Goal: Communication & Community: Answer question/provide support

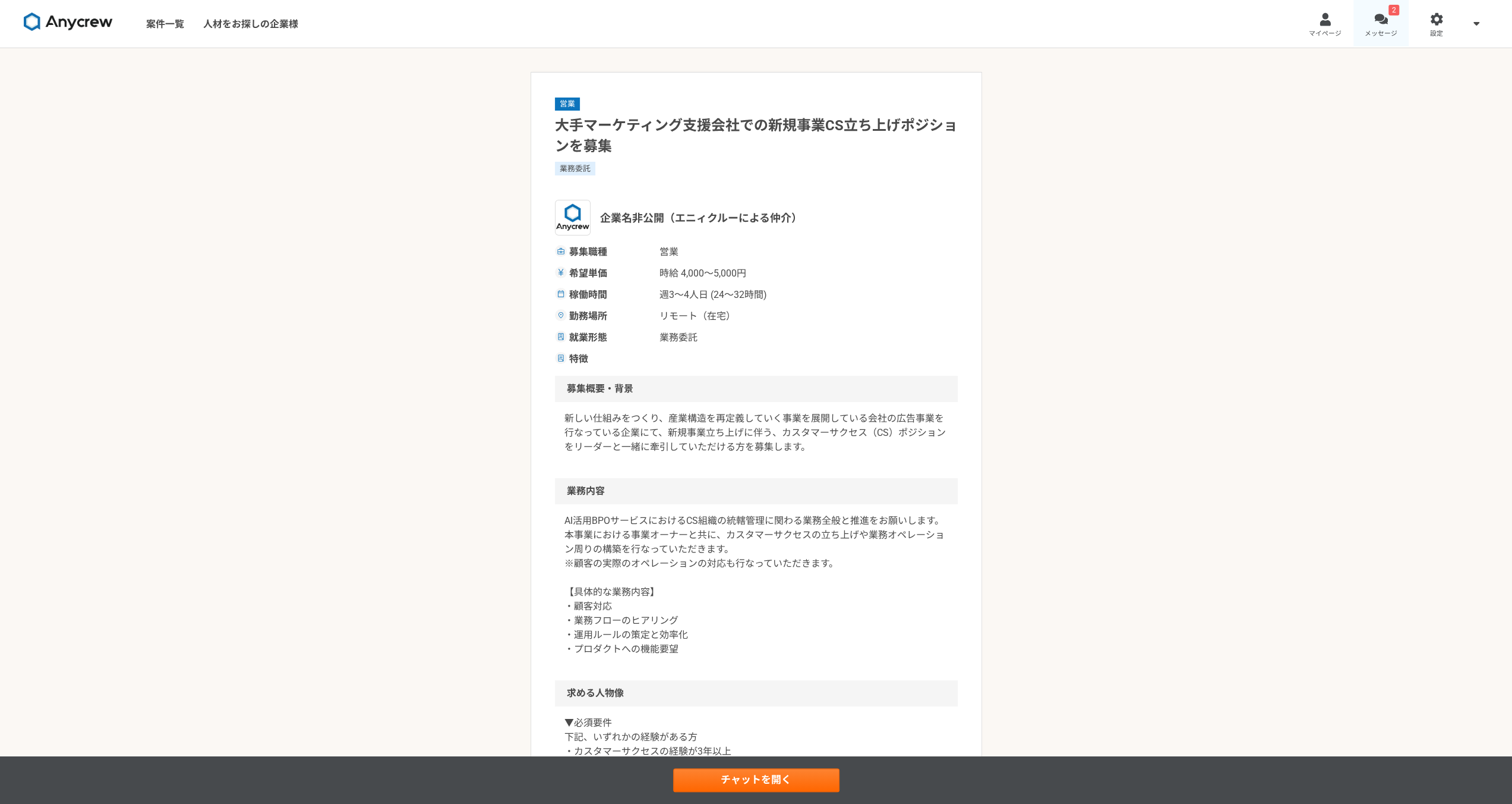
click at [1378, 24] on div at bounding box center [1381, 19] width 14 height 14
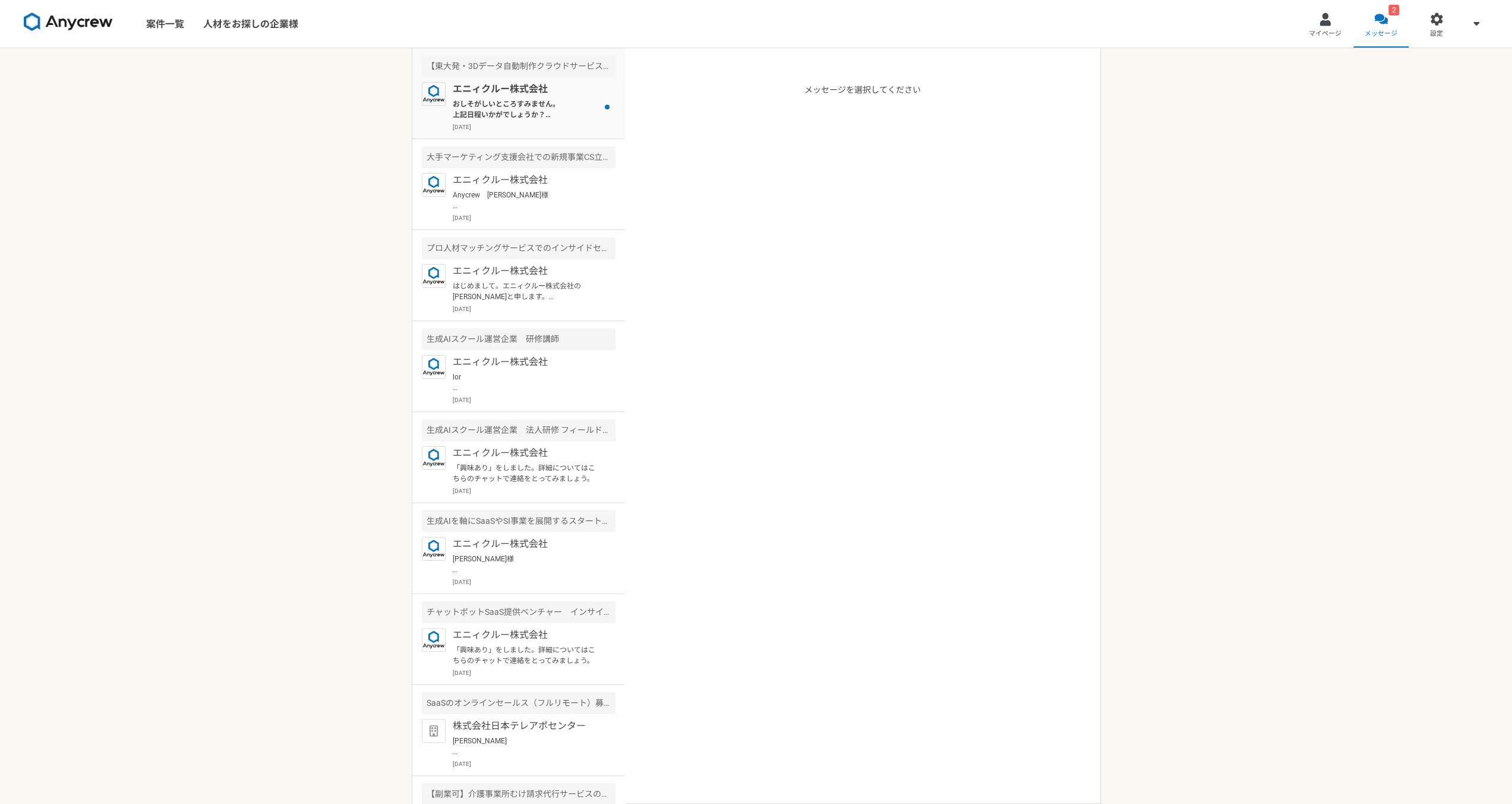
click at [523, 101] on p "おしそがしいところすみません。 上記日程いかがでしょうか？ ご確認よろしくお願いいたします。" at bounding box center [526, 109] width 147 height 21
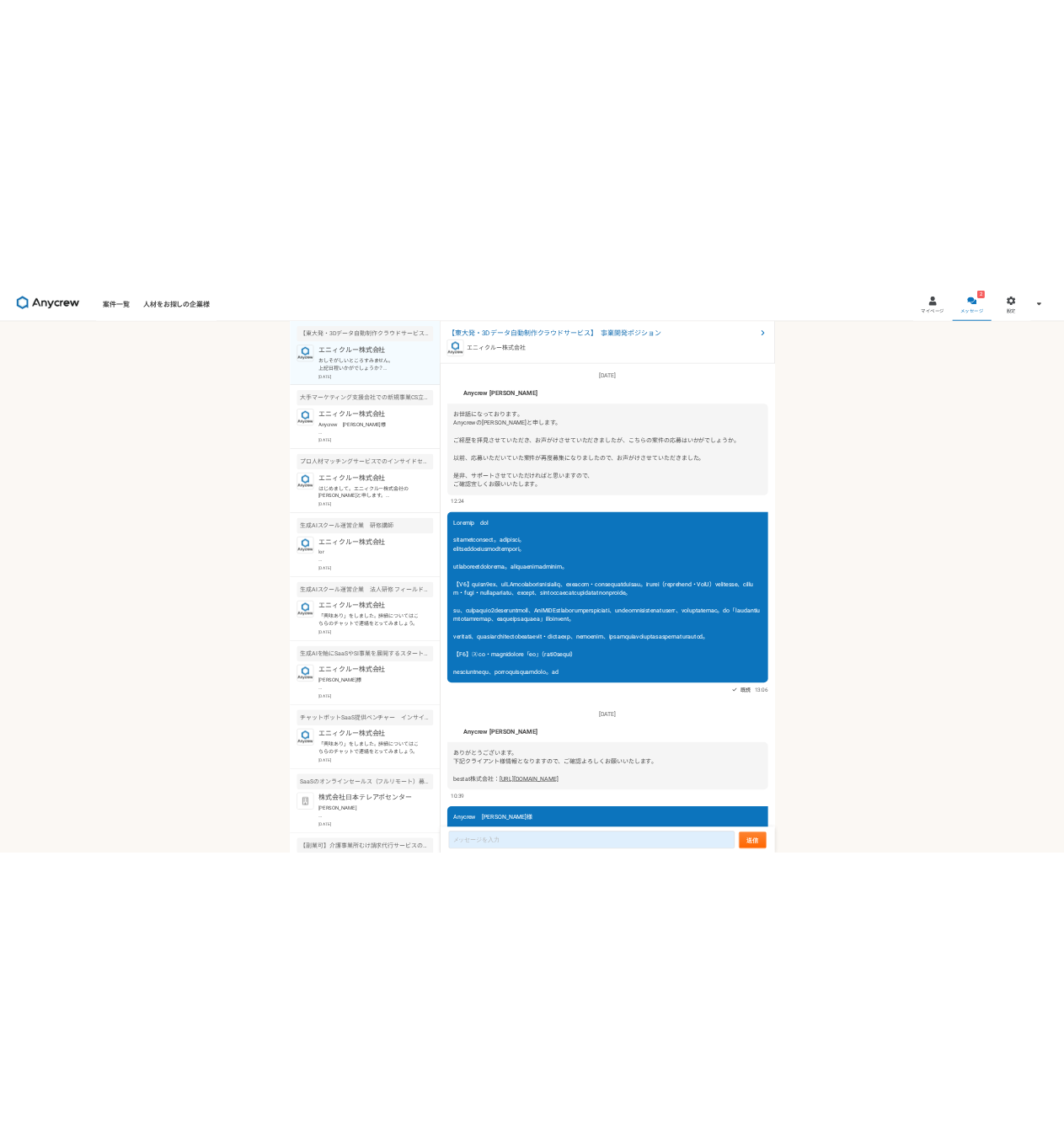
scroll to position [1611, 0]
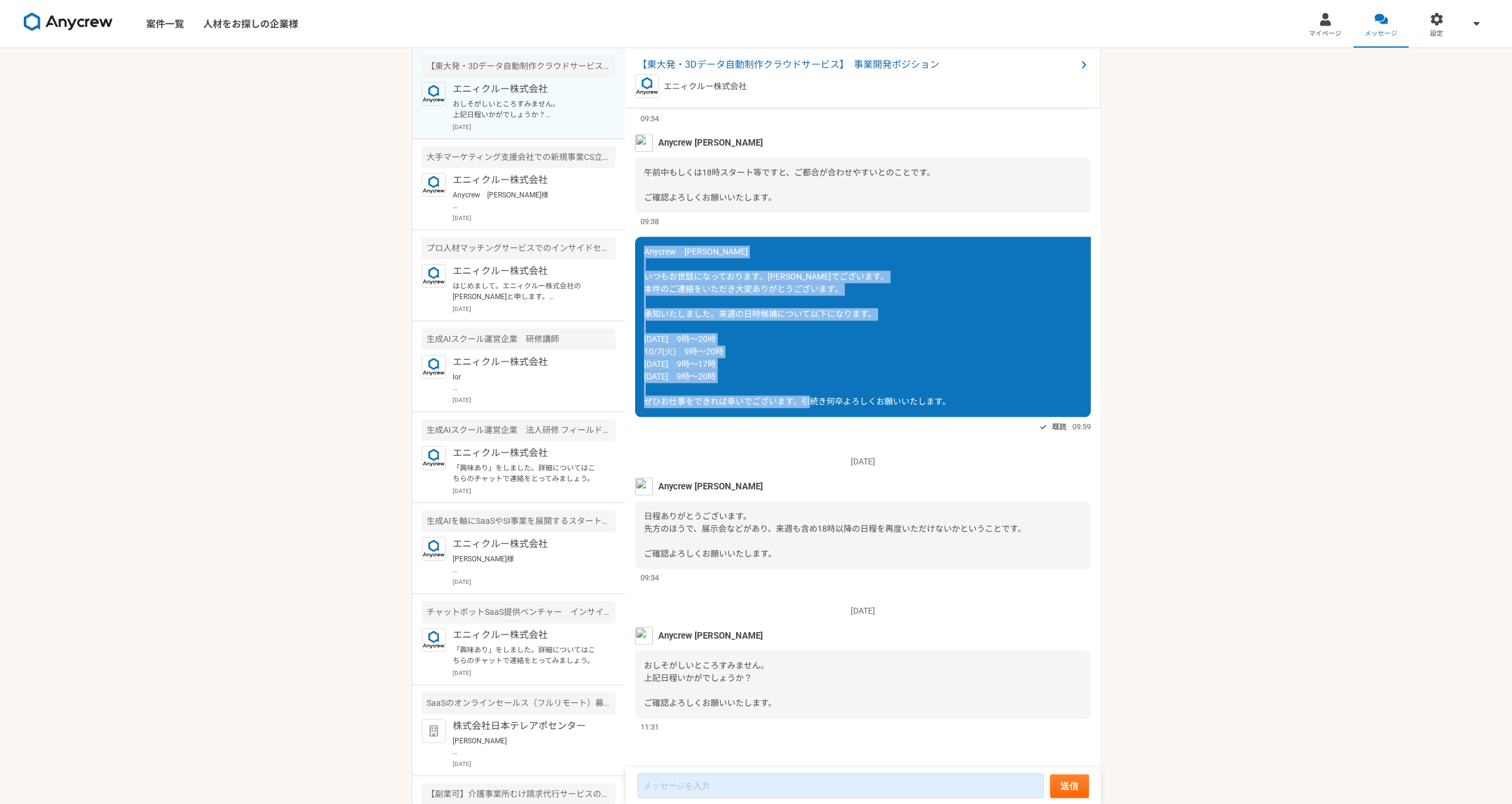
drag, startPoint x: 645, startPoint y: 250, endPoint x: 955, endPoint y: 405, distance: 346.6
click at [955, 405] on div "Anycrew　[PERSON_NAME] いつもお世話になっております。[PERSON_NAME]でございます。 本件のご連絡をいただき大変ありがとうござい…" at bounding box center [863, 327] width 456 height 180
copy span "Anycrew　[PERSON_NAME]様 いつもお世話になっております。[PERSON_NAME]でございます。 本件のご連絡をいただき大変ありがとうござ…"
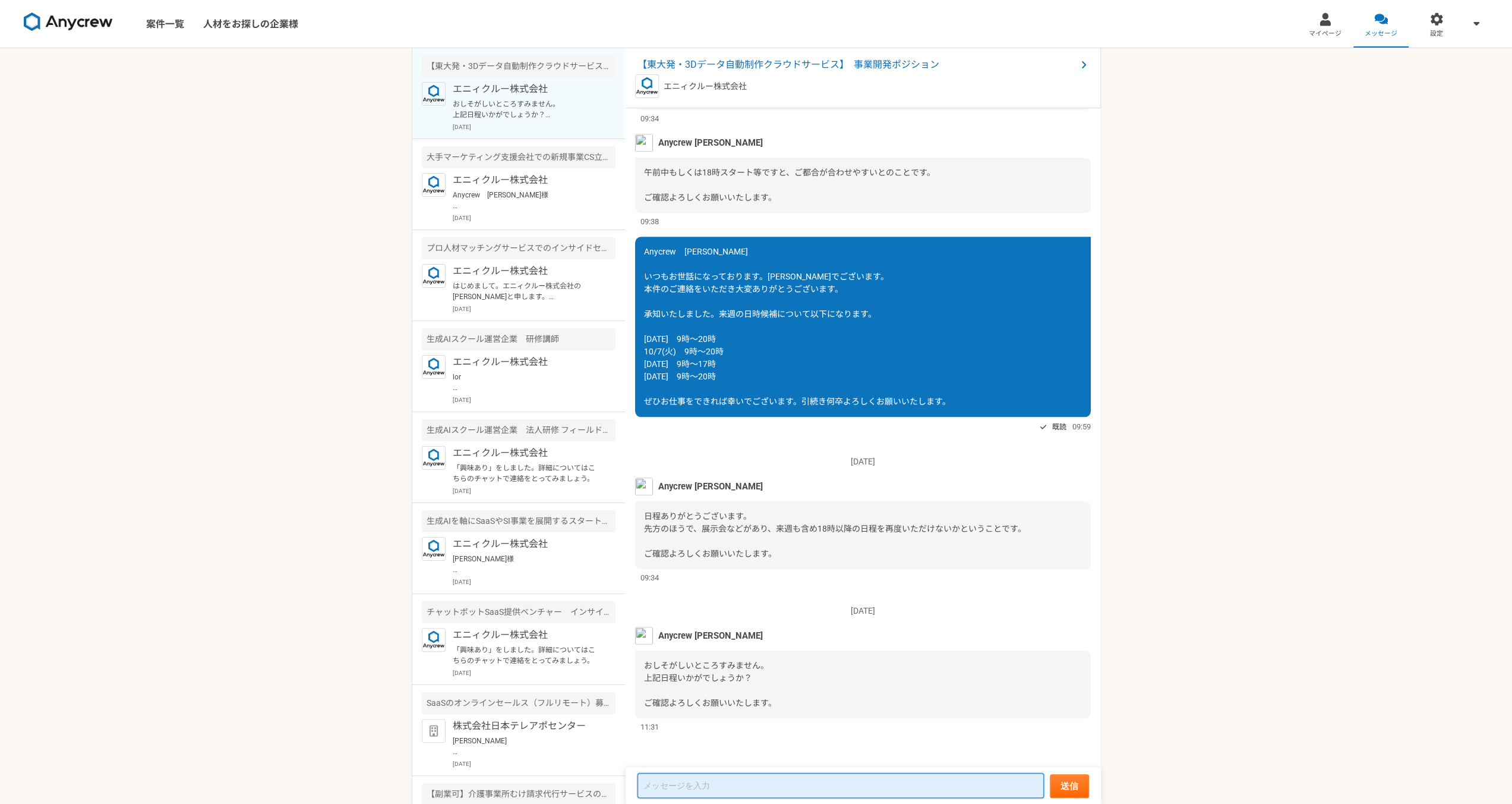
click at [688, 780] on textarea at bounding box center [840, 785] width 406 height 25
paste textarea "Anycrew　[PERSON_NAME] いつもお世話になっております。[PERSON_NAME]でございます。 本件のご連絡をいただき大変ありがとうござい…"
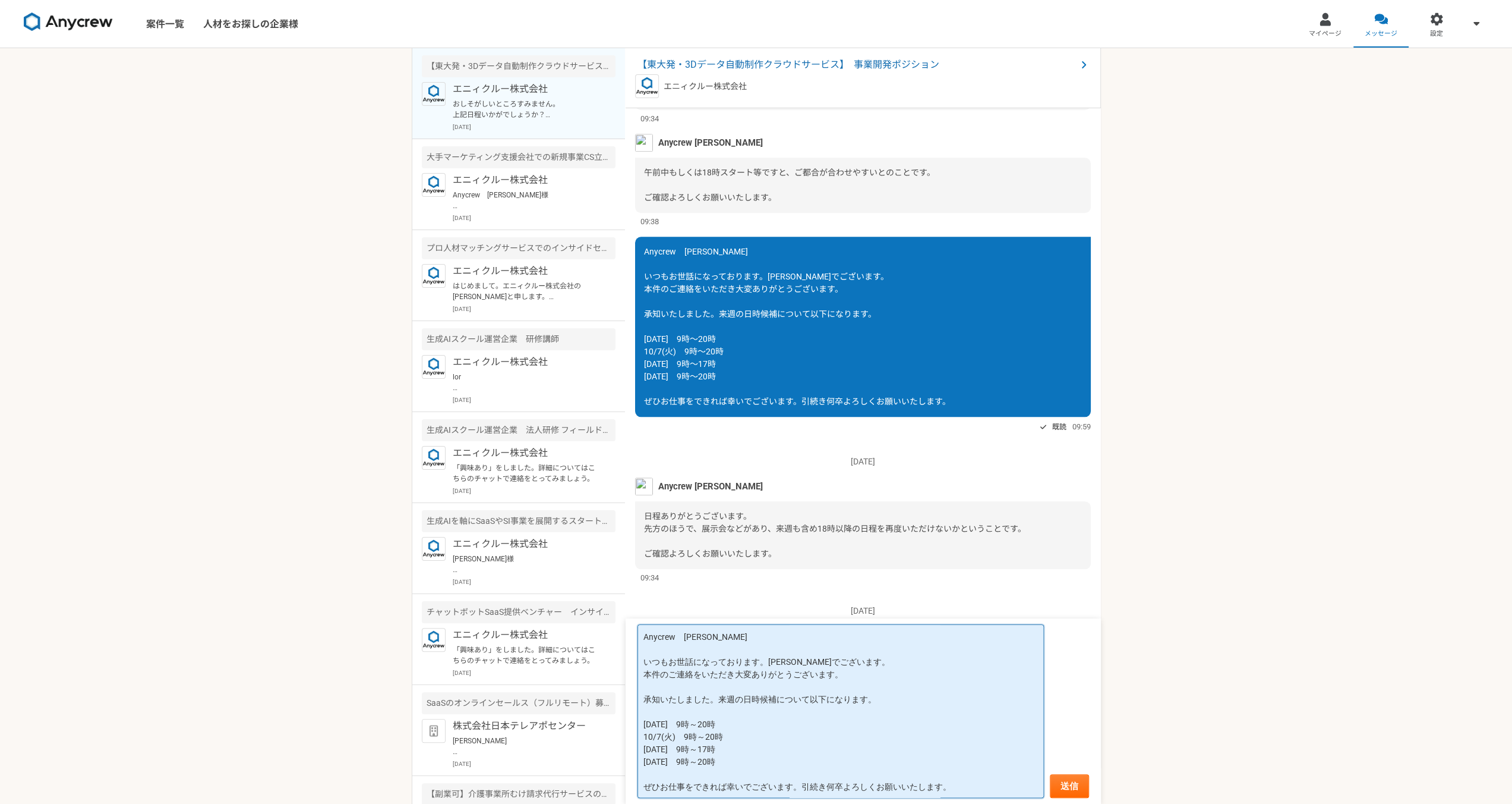
click at [847, 671] on textarea "Anycrew　[PERSON_NAME] いつもお世話になっております。[PERSON_NAME]でございます。 本件のご連絡をいただき大変ありがとうござい…" at bounding box center [840, 711] width 406 height 173
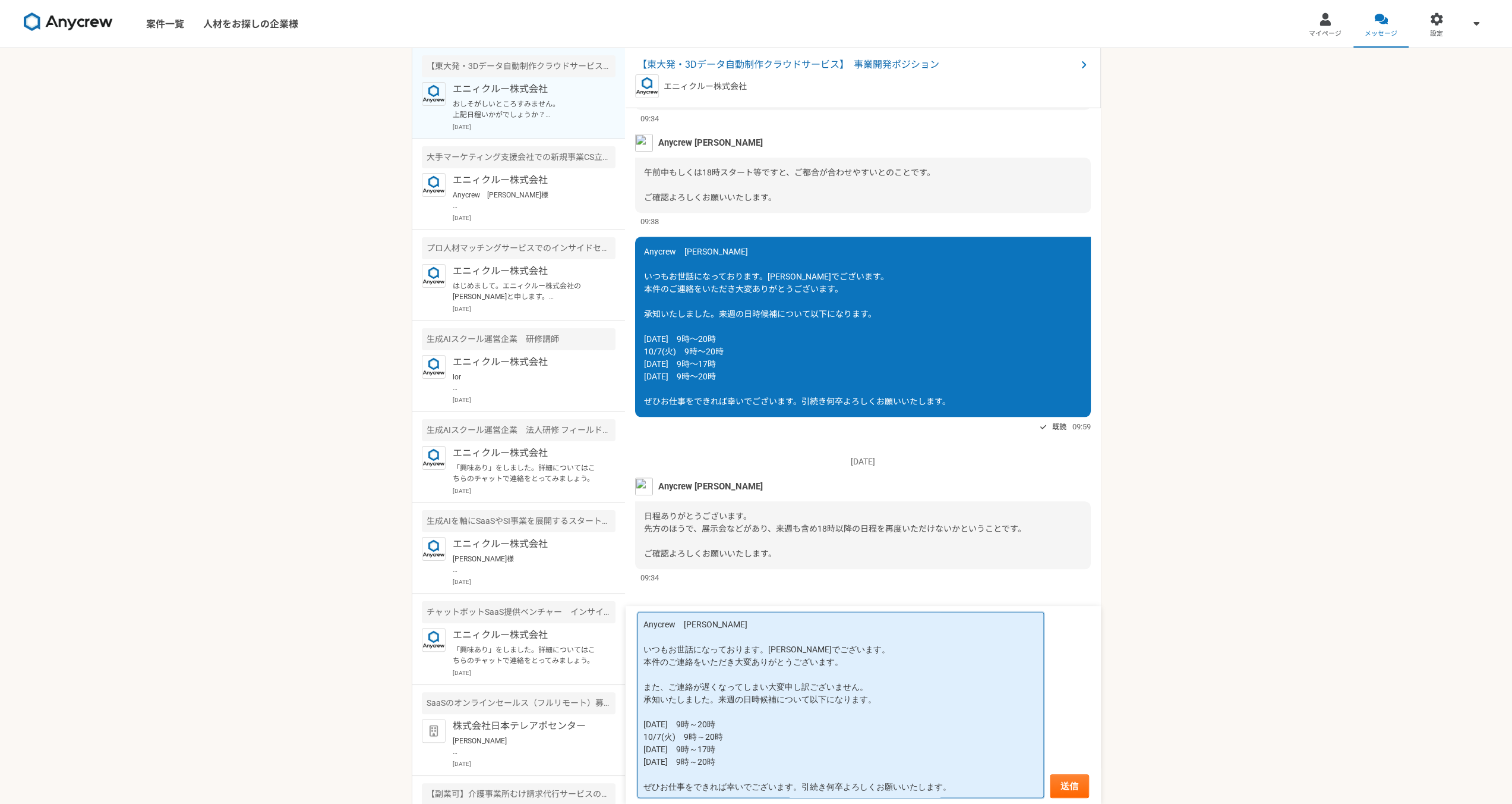
drag, startPoint x: 743, startPoint y: 700, endPoint x: 721, endPoint y: 697, distance: 22.2
click at [721, 697] on textarea "Anycrew　[PERSON_NAME] いつもお世話になっております。[PERSON_NAME]でございます。 本件のご連絡をいただき大変ありがとうござい…" at bounding box center [840, 705] width 406 height 186
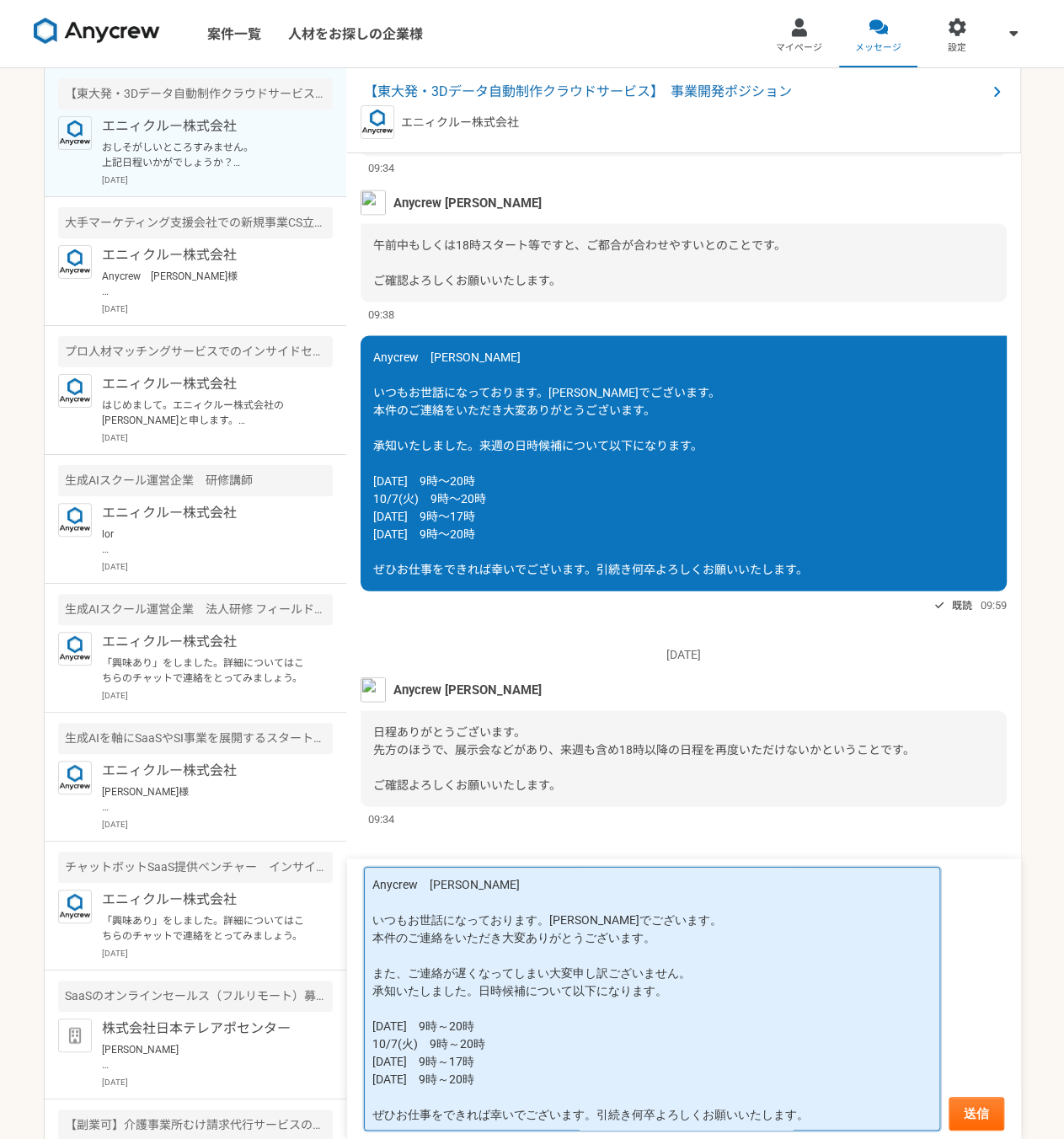
scroll to position [1, 0]
click at [399, 1023] on textarea "Anycrew　[PERSON_NAME] いつもお世話になっております。[PERSON_NAME]でございます。 本件のご連絡をいただき大変ありがとうござい…" at bounding box center [652, 998] width 576 height 263
click at [396, 1028] on textarea "Anycrew　[PERSON_NAME] いつもお世話になっております。[PERSON_NAME]でございます。 本件のご連絡をいただき大変ありがとうござい…" at bounding box center [652, 998] width 576 height 263
click at [472, 1040] on textarea "Anycrew　[PERSON_NAME] いつもお世話になっております。[PERSON_NAME]でございます。 本件のご連絡をいただき大変ありがとうござい…" at bounding box center [652, 998] width 576 height 263
drag, startPoint x: 589, startPoint y: 1115, endPoint x: 345, endPoint y: 1113, distance: 244.0
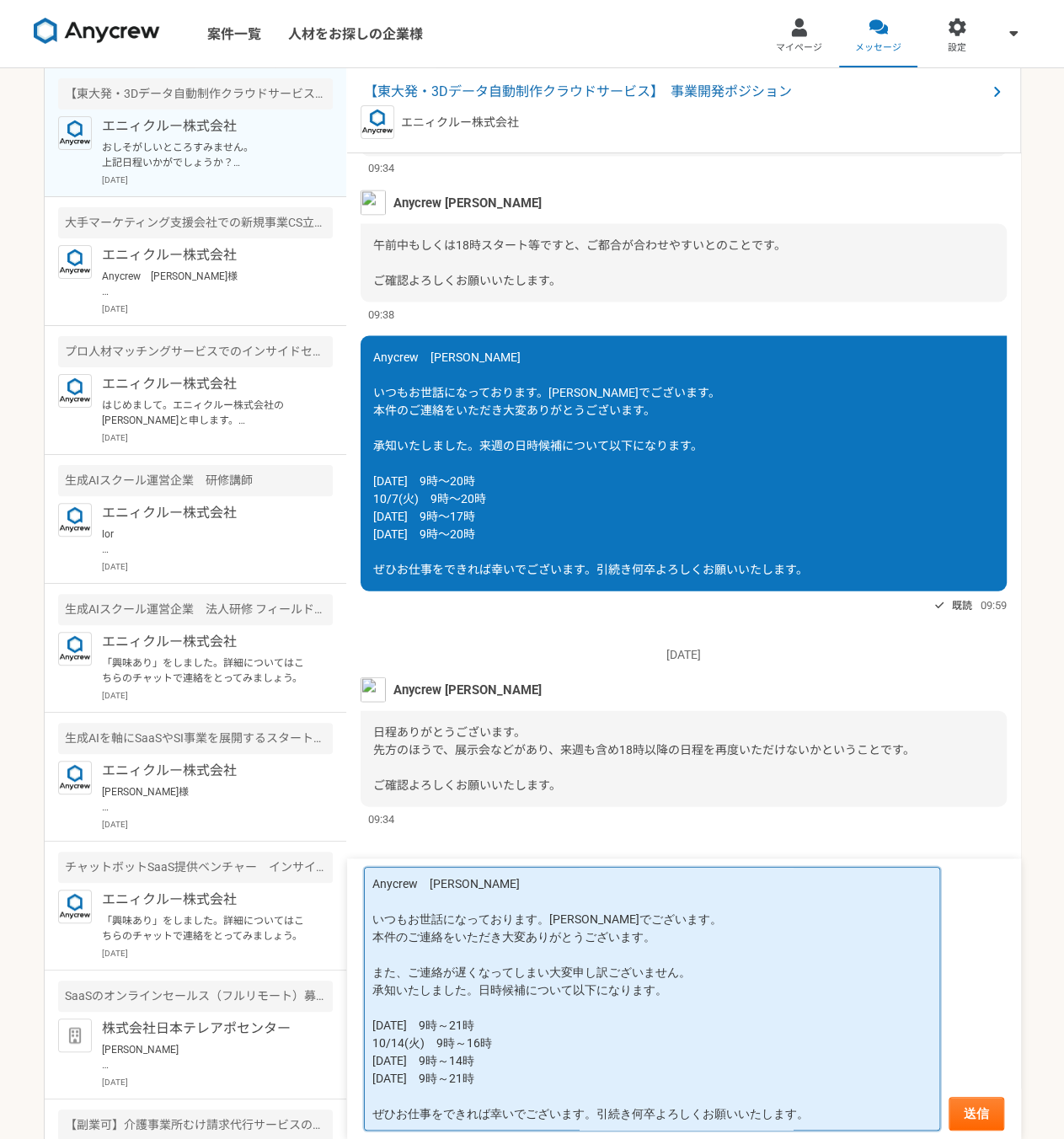
click at [345, 1113] on main "【東大発・3Dデータ自動制作クラウドサービス】　事業開発ポジション エニィクルー株式会社 おしそがしいところすみません。 上記日程いかがでしょうか？ ご確認よ…" at bounding box center [532, 604] width 977 height 1071
type textarea "Anycrew　[PERSON_NAME] いつもお世話になっております。[PERSON_NAME]でございます。 本件のご連絡をいただき大変ありがとうござい…"
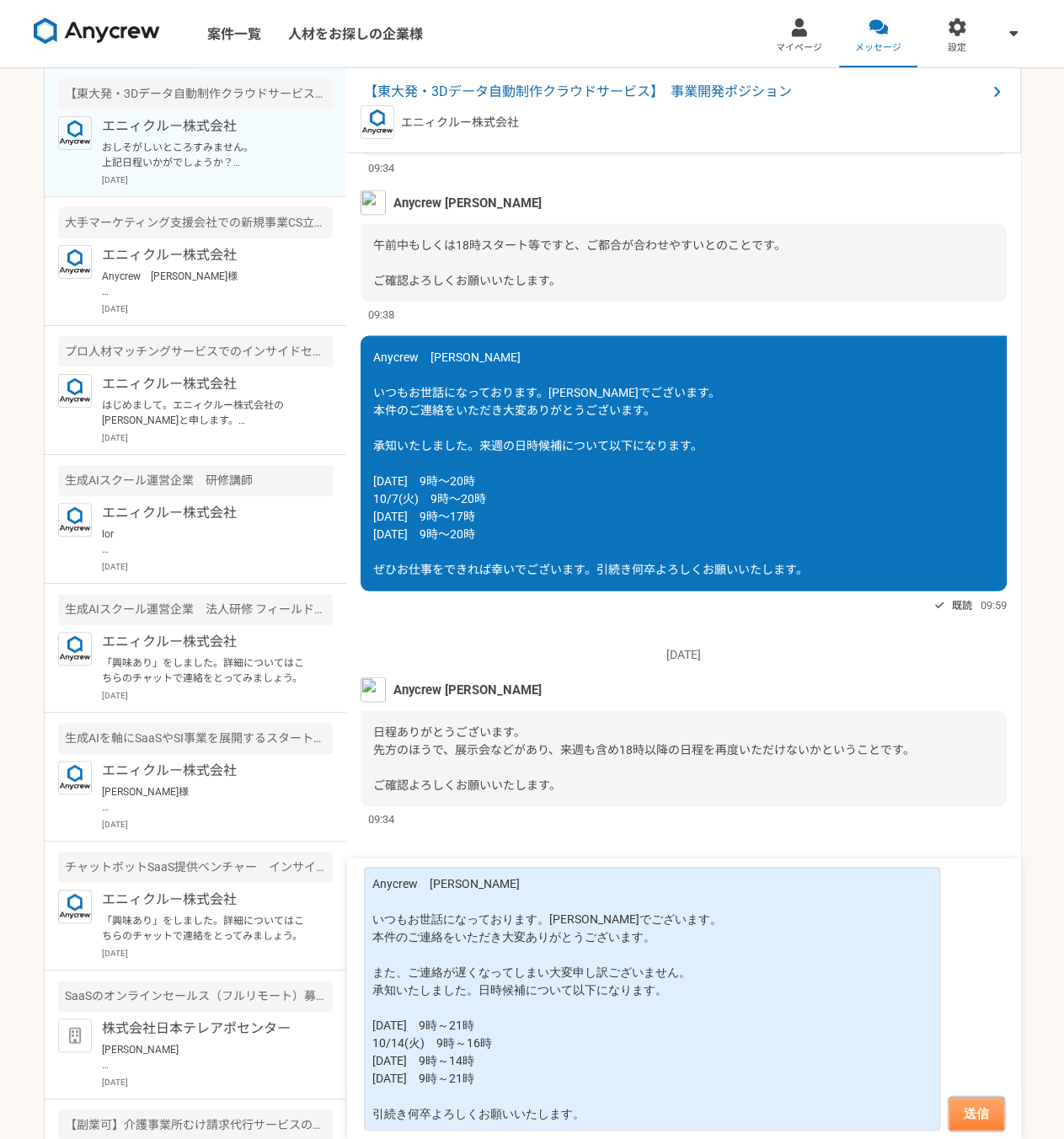
click at [982, 1115] on button "送信" at bounding box center [976, 1113] width 56 height 34
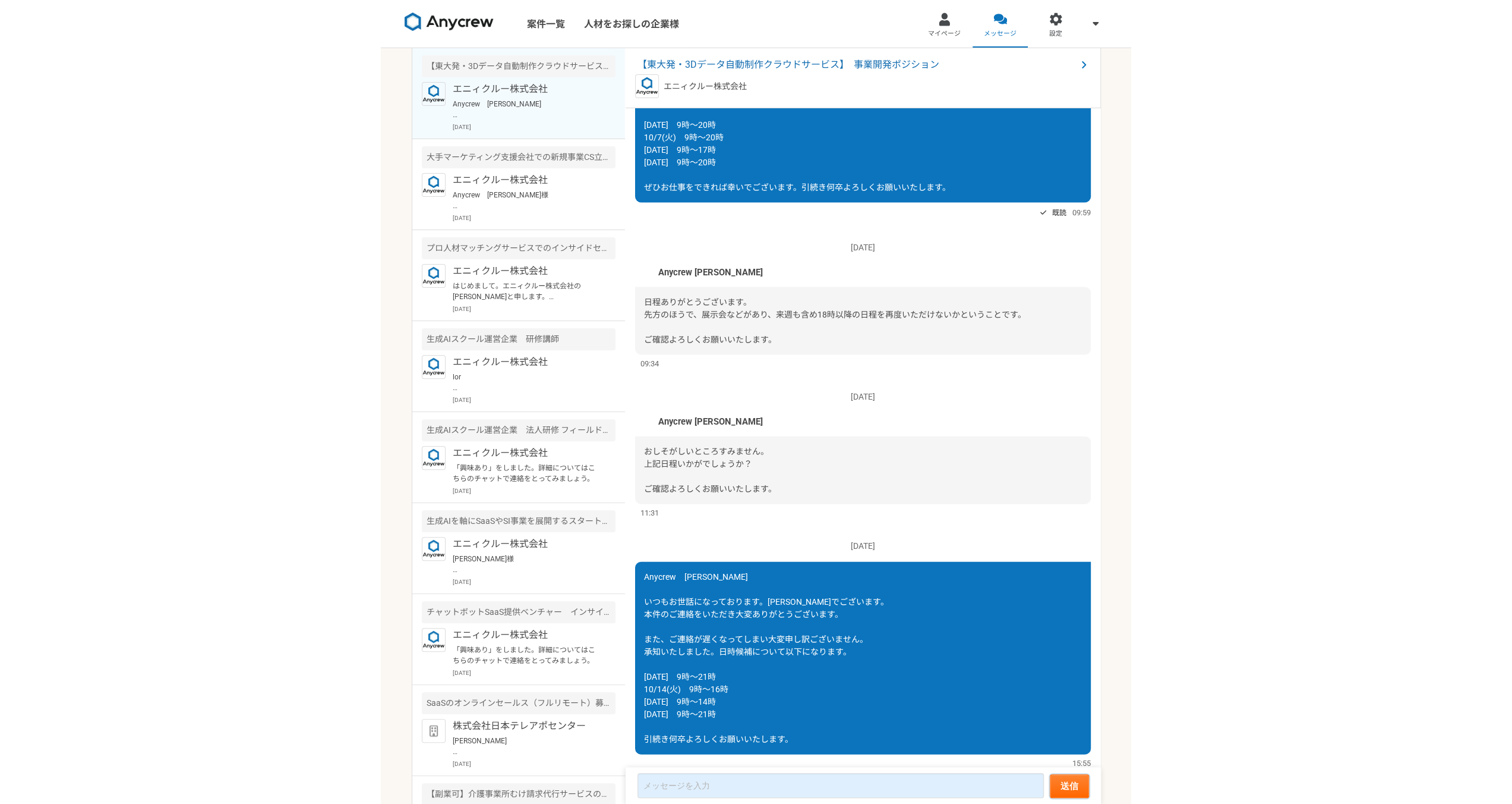
scroll to position [1210, 0]
